Goal: Obtain resource: Download file/media

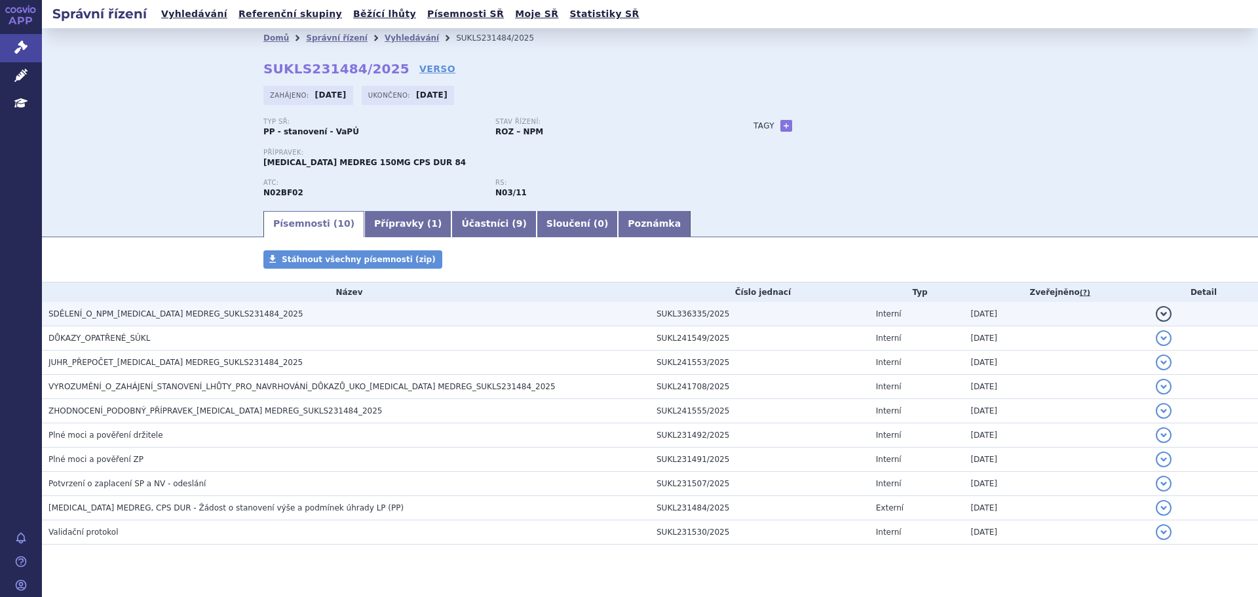
drag, startPoint x: 139, startPoint y: 320, endPoint x: 146, endPoint y: 321, distance: 7.2
click at [139, 320] on h3 "SDĚLENÍ_O_NPM_[MEDICAL_DATA] MEDREG_SUKLS231484_2025" at bounding box center [348, 313] width 601 height 13
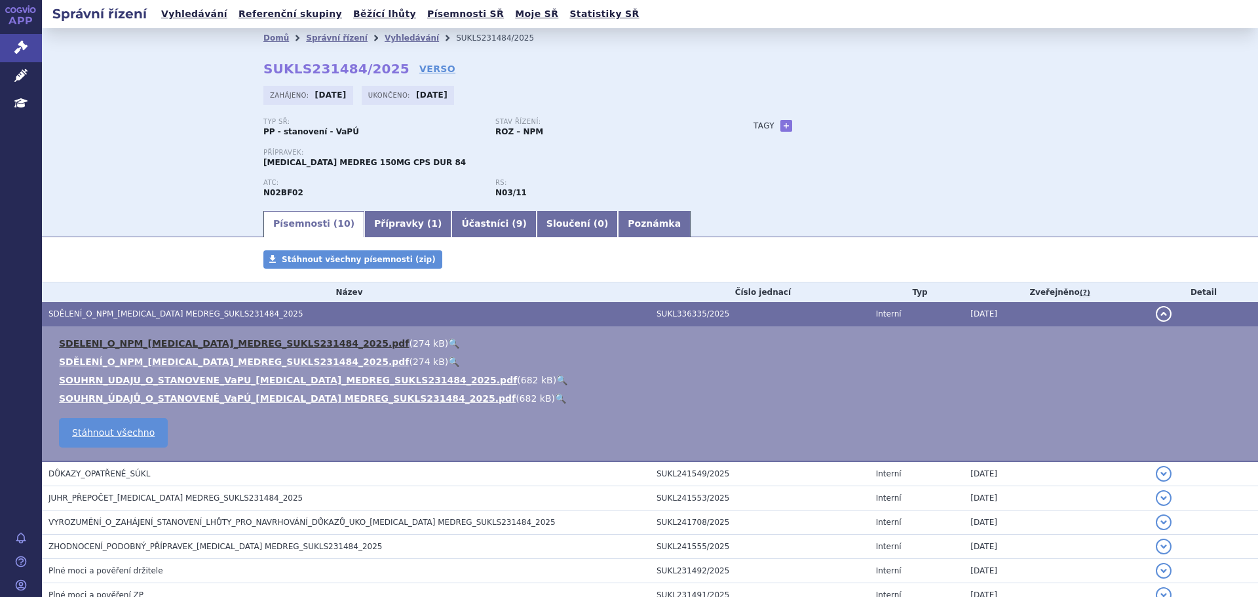
click at [223, 344] on link "SDELENI_O_NPM_[MEDICAL_DATA]_MEDREG_SUKLS231484_2025.pdf" at bounding box center [234, 343] width 350 height 10
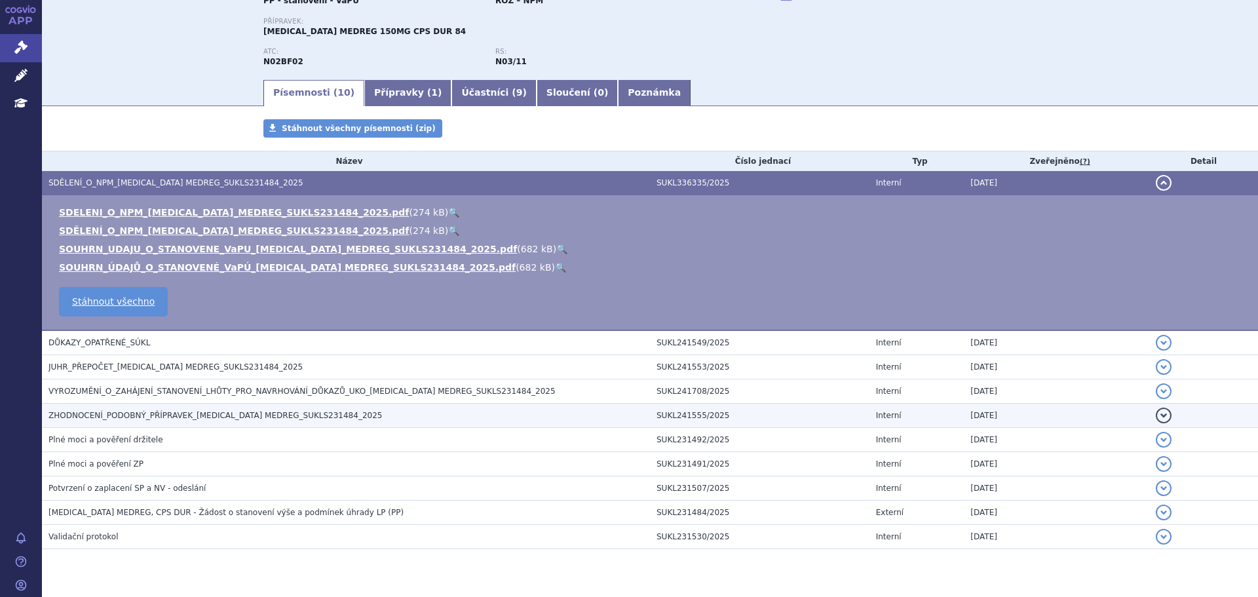
click at [190, 412] on span "ZHODNOCENÍ_PODOBNÝ_PŘÍPRAVEK_[MEDICAL_DATA] MEDREG_SUKLS231484_2025" at bounding box center [214, 415] width 333 height 9
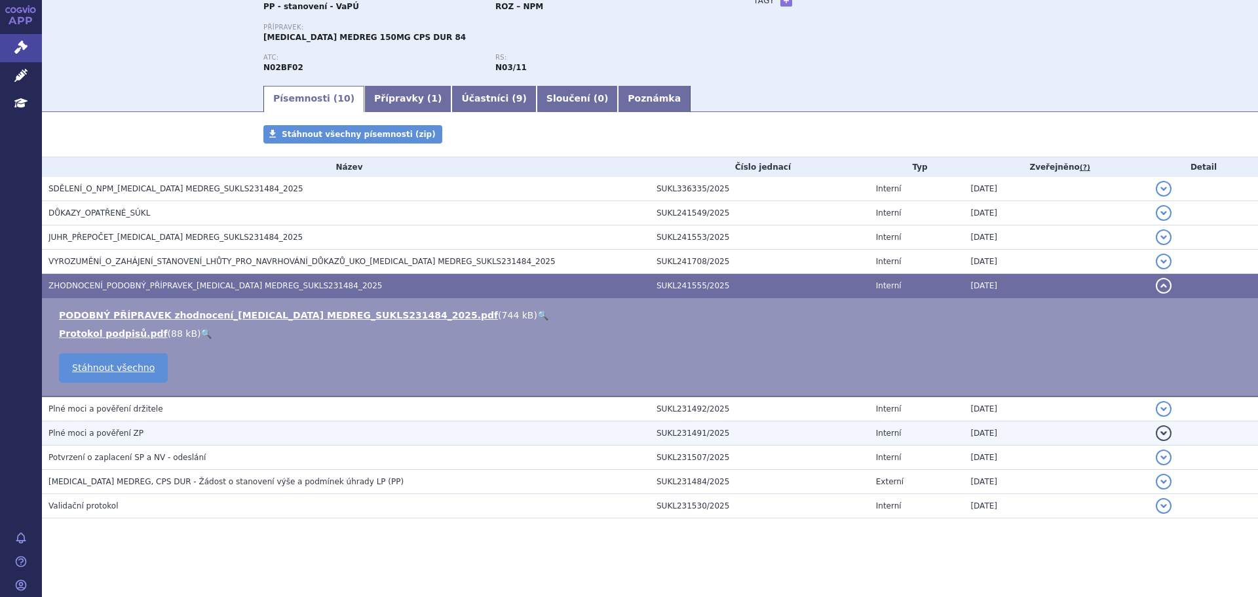
scroll to position [125, 0]
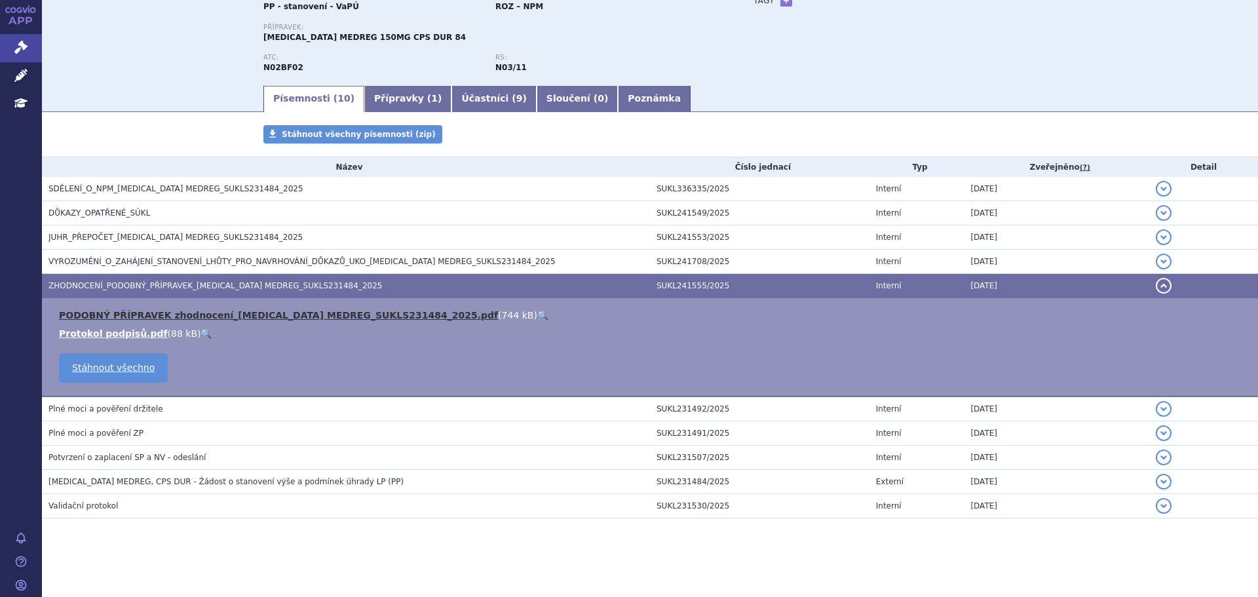
click at [176, 316] on link "PODOBNÝ PŘÍPRAVEK zhodnocení_[MEDICAL_DATA] MEDREG_SUKLS231484_2025.pdf" at bounding box center [278, 315] width 439 height 10
click at [198, 162] on th "Název" at bounding box center [346, 167] width 608 height 20
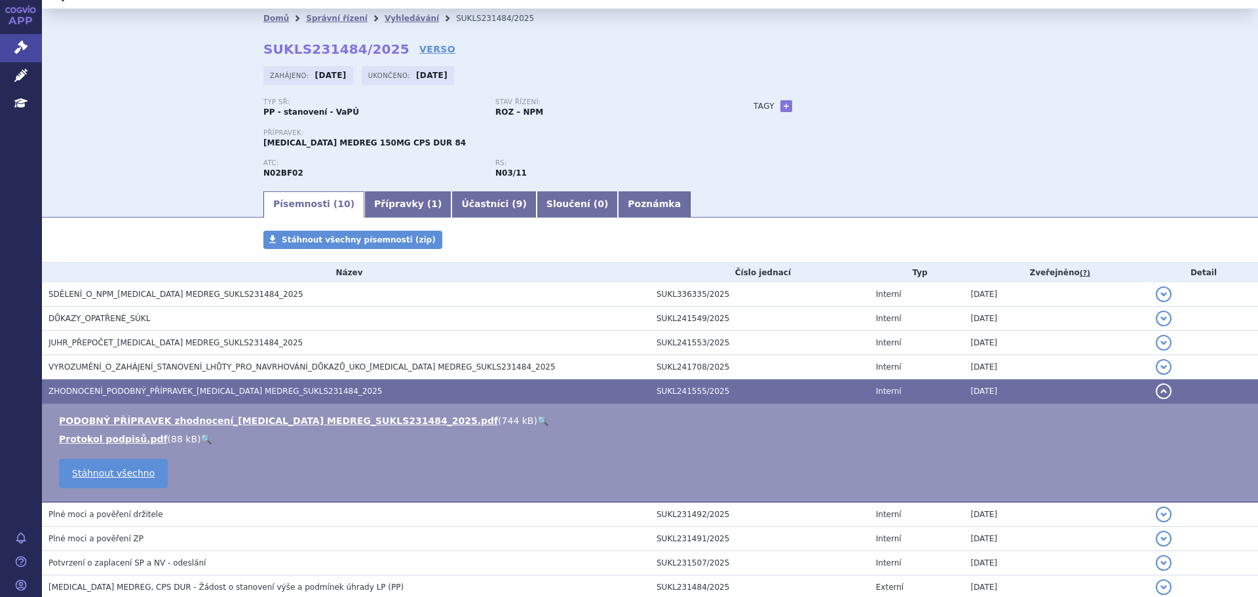
scroll to position [0, 0]
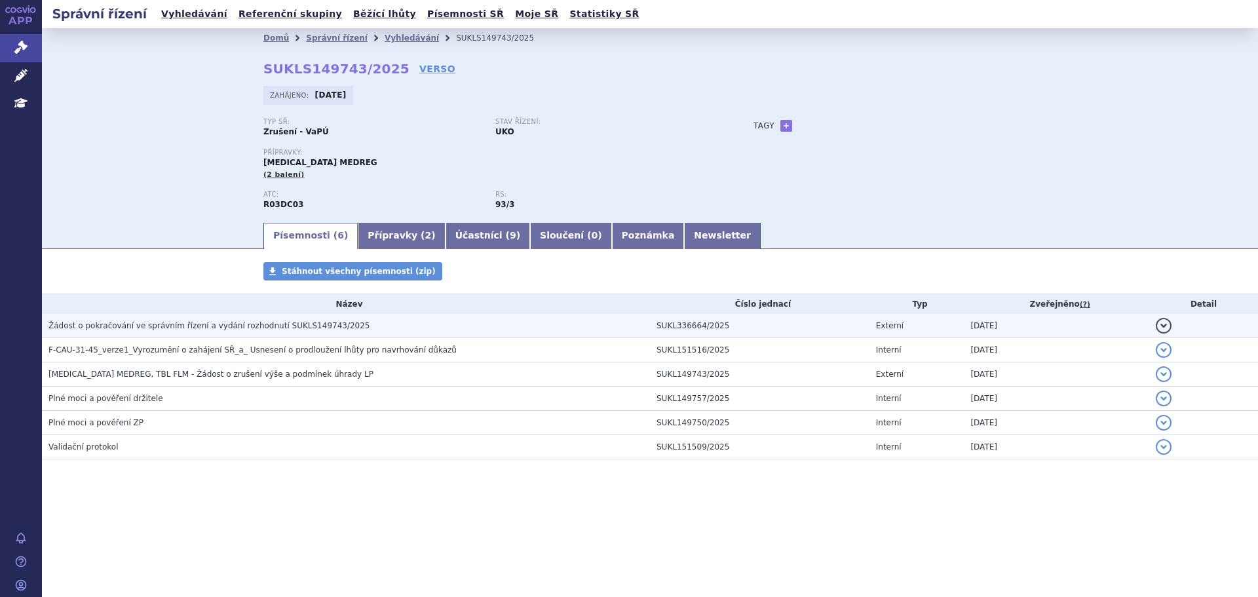
click at [227, 327] on span "Žádost o pokračování ve správním řízení a vydání rozhodnutí SUKLS149743/2025" at bounding box center [209, 325] width 322 height 9
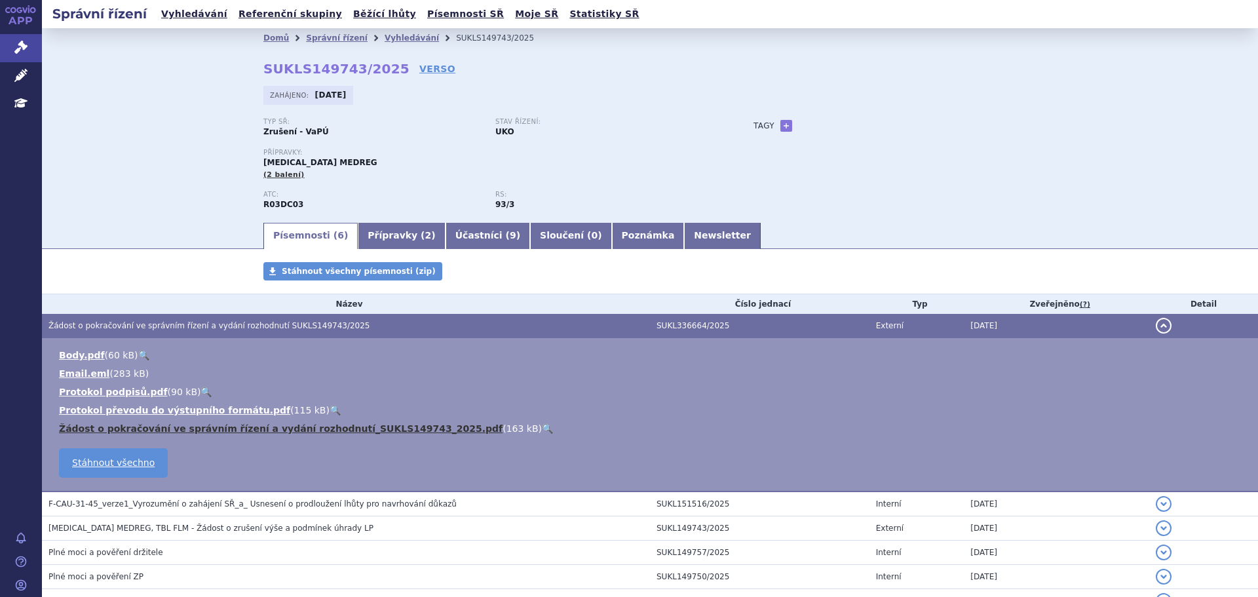
click at [117, 430] on link "Žádost o pokračování ve správním řízení a vydání rozhodnutí_SUKLS149743_2025.pdf" at bounding box center [280, 428] width 443 height 10
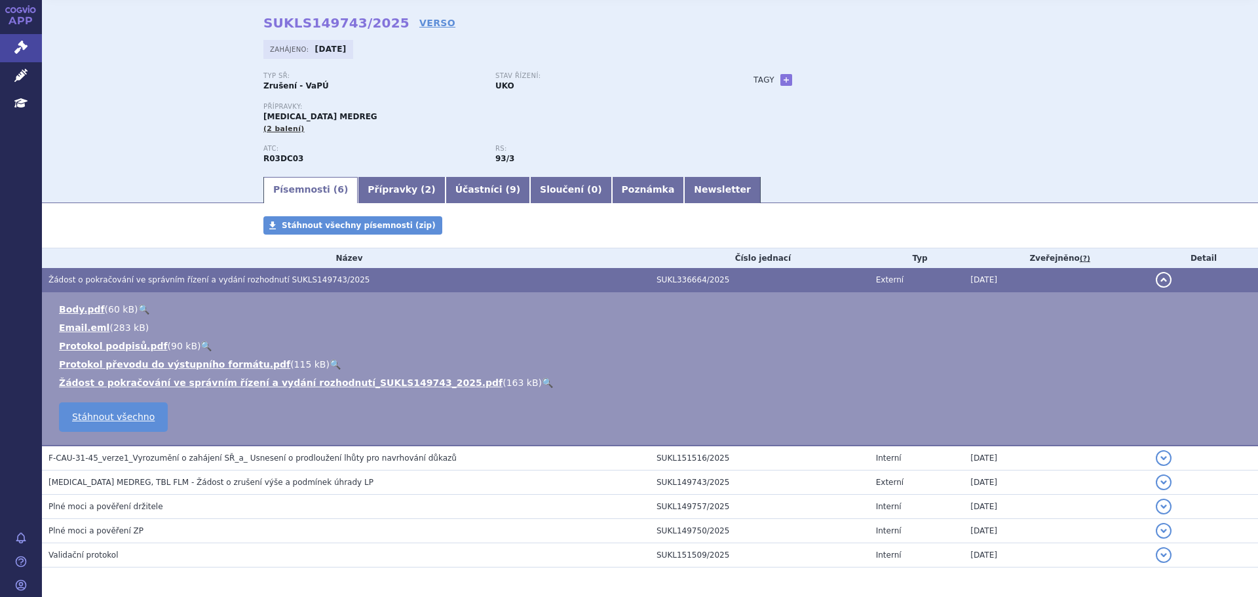
scroll to position [95, 0]
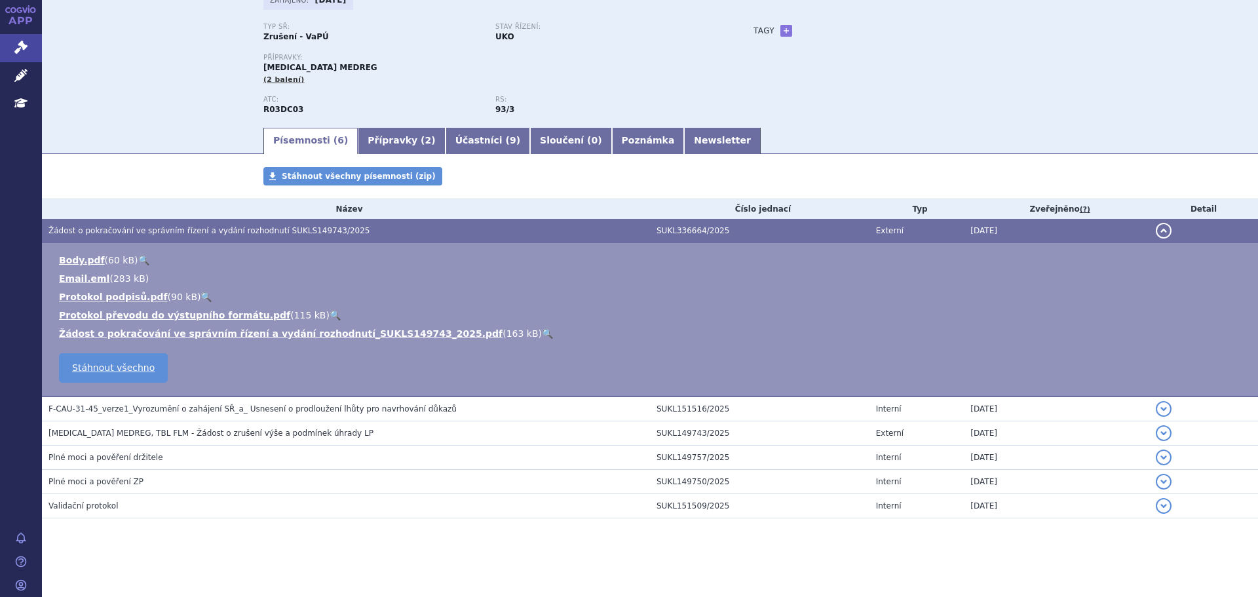
click at [123, 138] on div "Písemnosti ( 6 ) Přípravky ( 2 ) Účastníci ( 9 ) Sloučení ( 0 ) Poznámka Newsle…" at bounding box center [650, 140] width 1216 height 28
